Goal: Information Seeking & Learning: Find specific fact

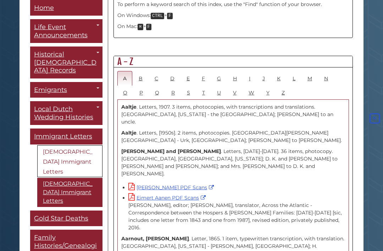
scroll to position [378, 0]
click at [233, 71] on link "H" at bounding box center [234, 78] width 15 height 15
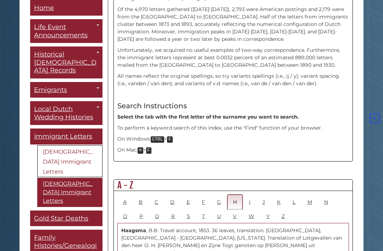
scroll to position [254, 0]
click at [276, 194] on link "K" at bounding box center [278, 201] width 15 height 15
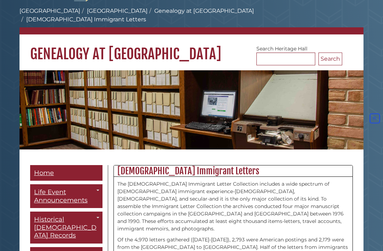
scroll to position [0, 0]
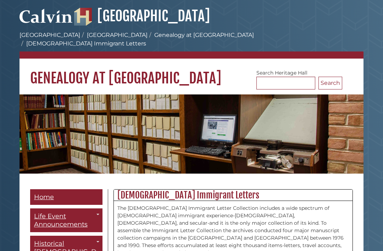
click at [42, 140] on img at bounding box center [191, 133] width 344 height 79
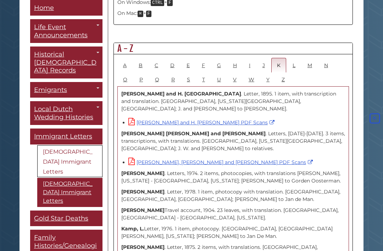
scroll to position [391, 0]
click at [234, 58] on link "H" at bounding box center [234, 65] width 15 height 15
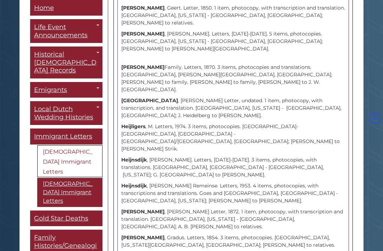
scroll to position [1156, 0]
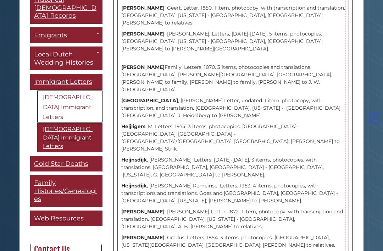
scroll to position [55, 0]
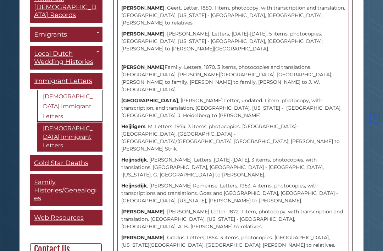
click at [51, 122] on link "[DEMOGRAPHIC_DATA] Immigrant Letters" at bounding box center [69, 136] width 65 height 29
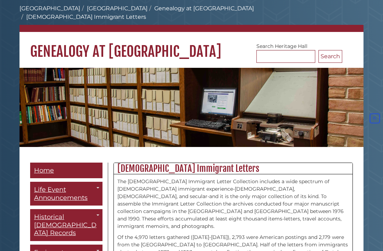
scroll to position [0, 0]
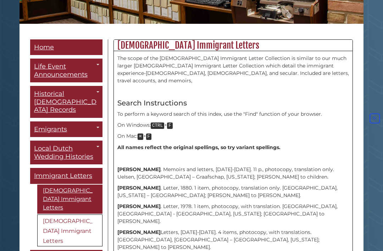
scroll to position [149, 0]
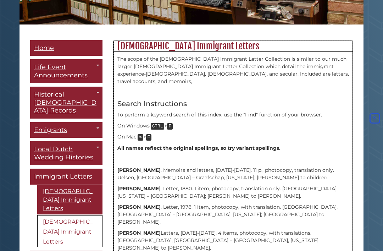
click at [137, 185] on p "[PERSON_NAME] . Letter, 1880. 1 item, photocopy, translation only. [GEOGRAPHIC_…" at bounding box center [232, 192] width 231 height 15
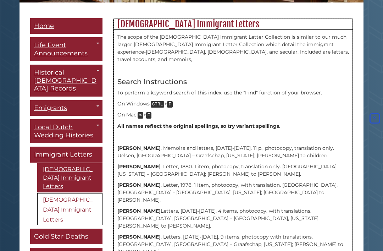
scroll to position [172, 0]
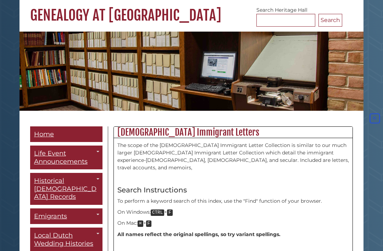
scroll to position [0, 0]
